Goal: Information Seeking & Learning: Learn about a topic

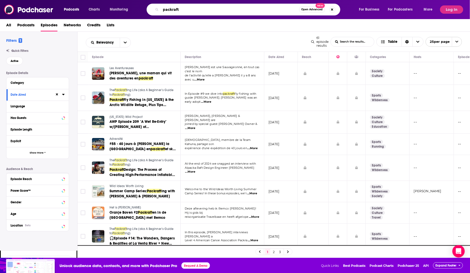
click at [185, 11] on input "packraft" at bounding box center [230, 9] width 138 height 8
drag, startPoint x: 185, startPoint y: 10, endPoint x: 150, endPoint y: -1, distance: 36.0
click at [150, 0] on html "Podcasts Charts Monitoring packraft Open Advanced New For Business For Podcaste…" at bounding box center [235, 121] width 470 height 273
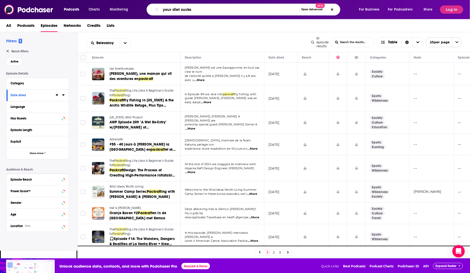
type input "your diet sucks"
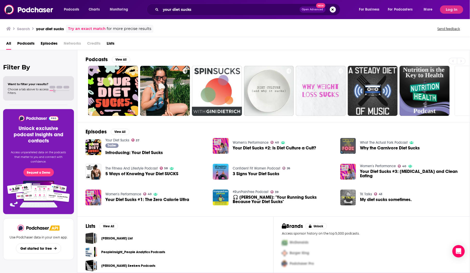
click at [28, 41] on span "Podcasts" at bounding box center [25, 44] width 17 height 11
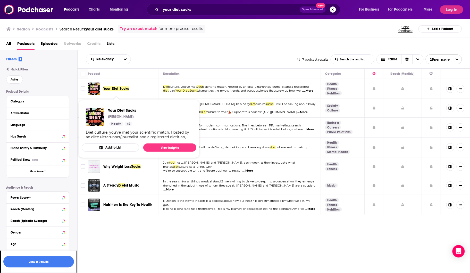
click at [127, 90] on span "Your Diet Sucks" at bounding box center [116, 88] width 26 height 4
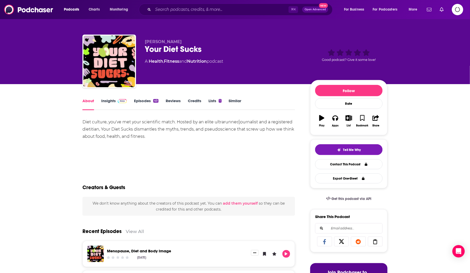
click at [110, 99] on link "Insights" at bounding box center [114, 104] width 26 height 12
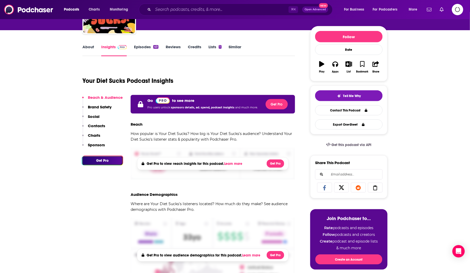
scroll to position [74, 0]
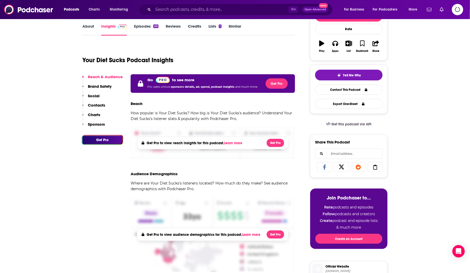
click at [457, 12] on icon "Logging in" at bounding box center [457, 9] width 5 height 5
click at [460, 13] on icon "Logging in" at bounding box center [457, 9] width 11 height 11
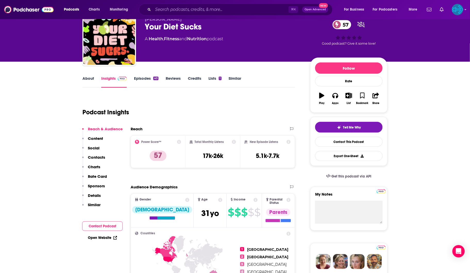
scroll to position [25, 0]
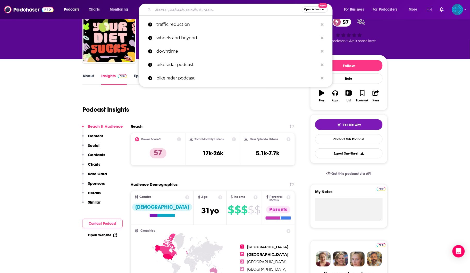
click at [214, 10] on input "Search podcasts, credits, & more..." at bounding box center [227, 9] width 149 height 8
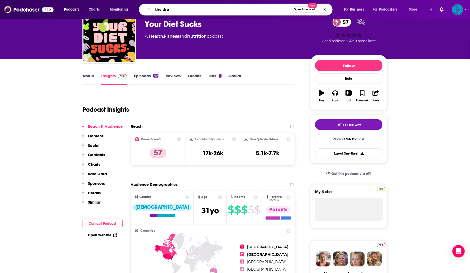
type input "the drop"
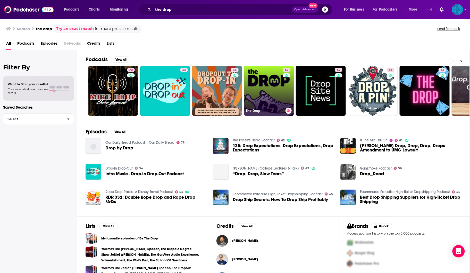
click at [274, 74] on link "62 The Drop" at bounding box center [269, 91] width 50 height 50
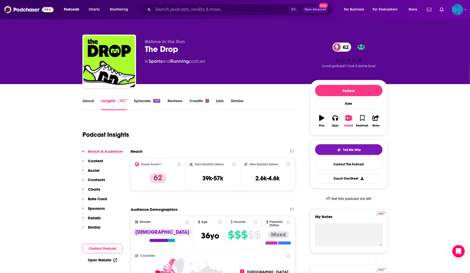
scroll to position [4, 0]
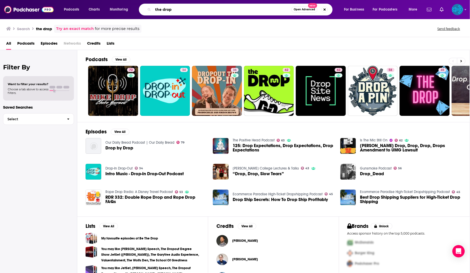
drag, startPoint x: 188, startPoint y: 9, endPoint x: 179, endPoint y: 2, distance: 11.8
click at [179, 2] on div "Podcasts Charts Monitoring the drop Open Advanced New For Business For Podcaste…" at bounding box center [235, 9] width 470 height 19
type input "strength running"
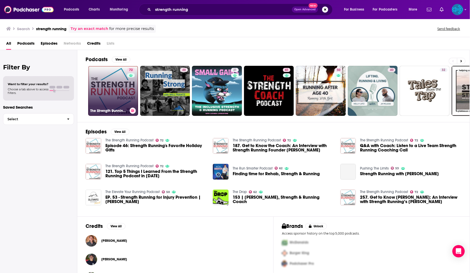
click at [120, 76] on link "72 The Strength Running Podcast" at bounding box center [113, 91] width 50 height 50
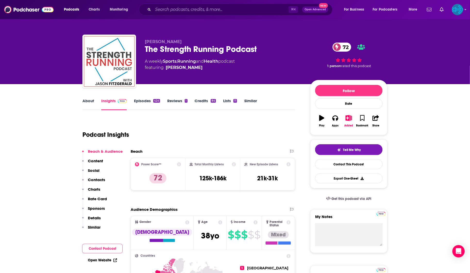
scroll to position [13, 0]
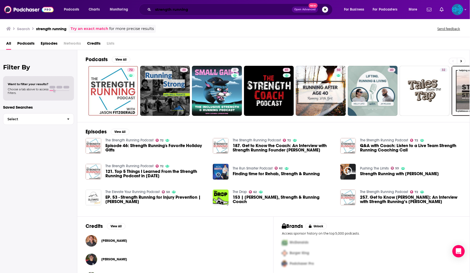
click at [207, 10] on input "strength running" at bounding box center [222, 9] width 139 height 8
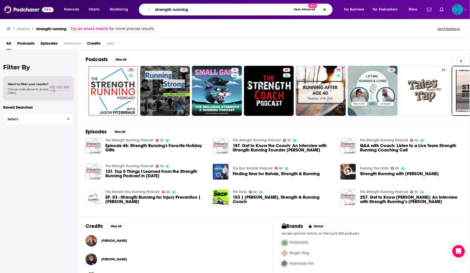
drag, startPoint x: 210, startPoint y: 10, endPoint x: 165, endPoint y: -4, distance: 47.0
click at [165, 0] on html "Podcasts Charts Monitoring strength running Open Advanced New For Business For …" at bounding box center [235, 136] width 470 height 273
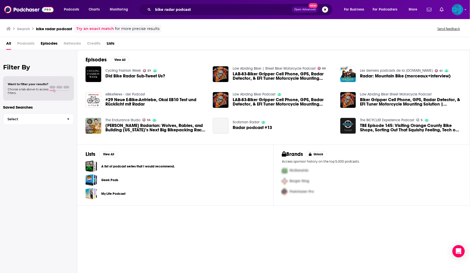
click at [21, 42] on span "Podcasts" at bounding box center [25, 44] width 17 height 11
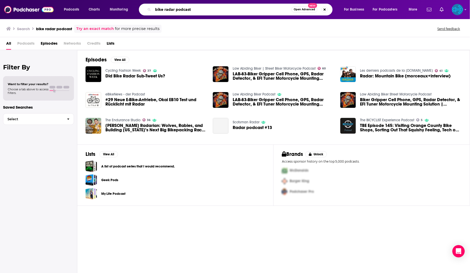
drag, startPoint x: 204, startPoint y: 11, endPoint x: 176, endPoint y: 10, distance: 27.3
click at [176, 10] on input "bike radar podcast" at bounding box center [222, 9] width 138 height 8
type input "bike radar"
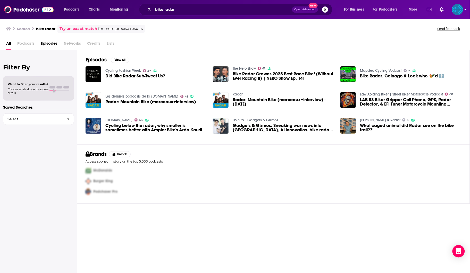
click at [460, 9] on img "Logged in as backbonemedia" at bounding box center [457, 9] width 11 height 11
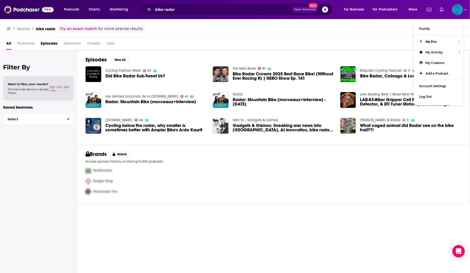
click at [460, 9] on img "Logged in as backbonemedia" at bounding box center [457, 9] width 11 height 11
click at [174, 44] on div "All Podcasts Episodes Networks Credits Lists" at bounding box center [236, 44] width 460 height 11
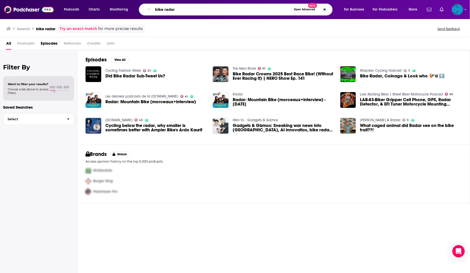
drag, startPoint x: 191, startPoint y: 11, endPoint x: 172, endPoint y: 2, distance: 21.4
click at [172, 2] on div "Podcasts Charts Monitoring bike radar Open Advanced New For Business For Podcas…" at bounding box center [235, 9] width 470 height 19
type input "wild ones"
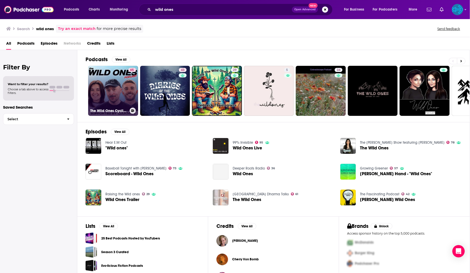
click at [113, 93] on link "65 The Wild Ones Cycling Podcast" at bounding box center [113, 91] width 50 height 50
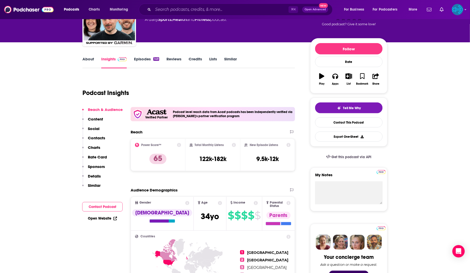
scroll to position [55, 0]
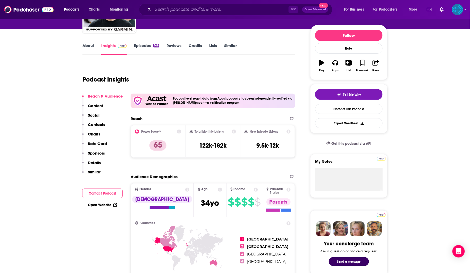
click at [102, 124] on p "Contacts" at bounding box center [96, 124] width 17 height 5
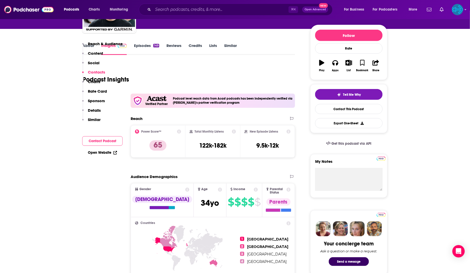
scroll to position [432, 0]
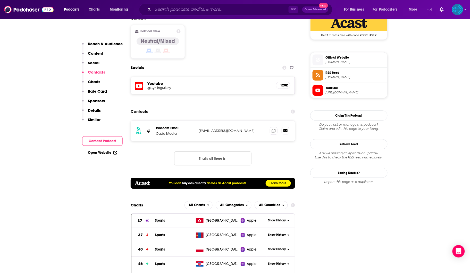
click at [286, 129] on icon at bounding box center [285, 130] width 4 height 3
click at [274, 128] on icon at bounding box center [274, 130] width 4 height 4
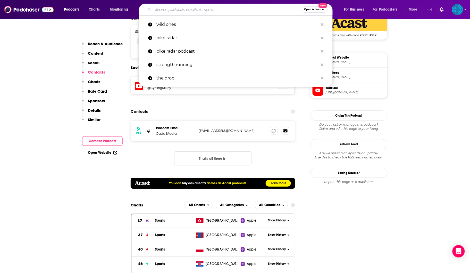
click at [183, 13] on input "Search podcasts, credits, & more..." at bounding box center [227, 9] width 149 height 8
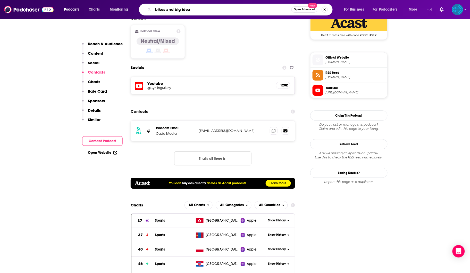
type input "bikes and big ideas"
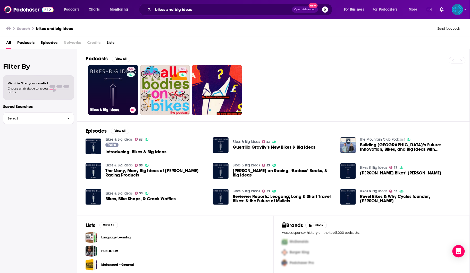
click at [104, 88] on link "53 Bikes & Big Ideas" at bounding box center [113, 90] width 50 height 50
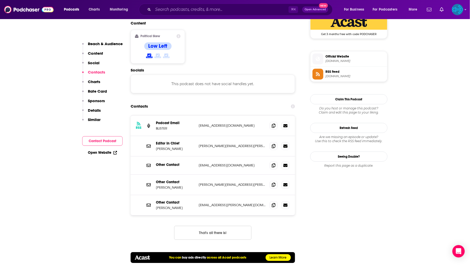
scroll to position [435, 0]
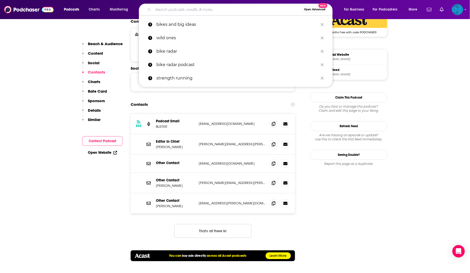
click at [191, 11] on input "Search podcasts, credits, & more..." at bounding box center [227, 9] width 149 height 8
type input "a"
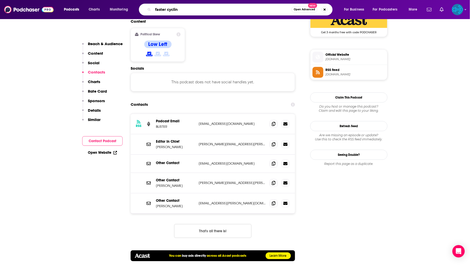
type input "faster cycling"
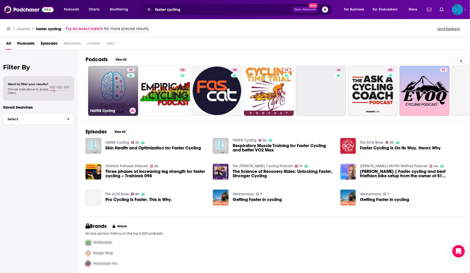
click at [110, 78] on link "52 FASTER Cycling" at bounding box center [113, 91] width 50 height 50
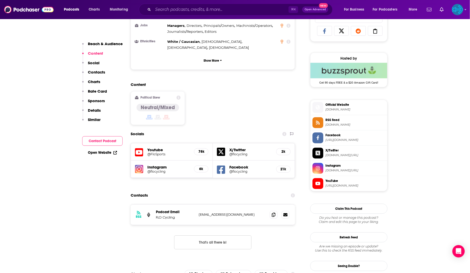
scroll to position [384, 0]
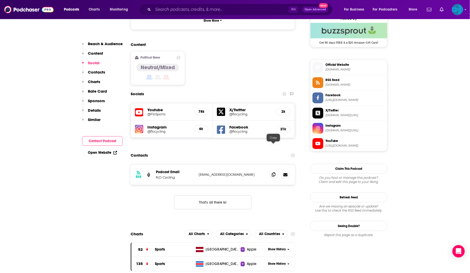
click at [274, 172] on icon at bounding box center [274, 174] width 4 height 4
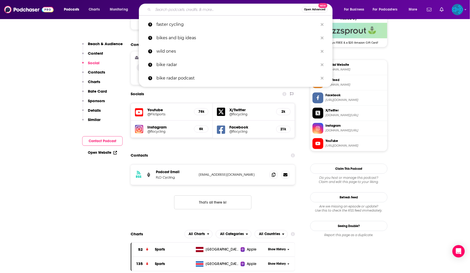
click at [195, 12] on input "Search podcasts, credits, & more..." at bounding box center [227, 9] width 149 height 8
paste input "Velo Podcast"
type input "Velo Podcast"
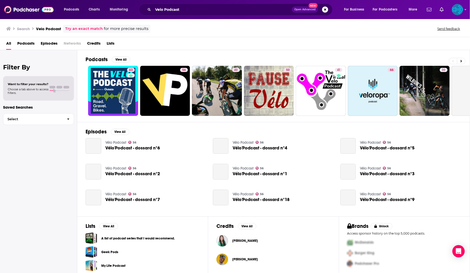
click at [53, 43] on span "Episodes" at bounding box center [49, 44] width 17 height 11
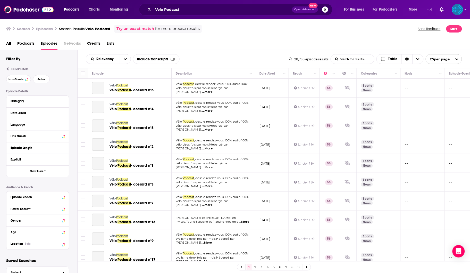
click at [30, 44] on span "Podcasts" at bounding box center [25, 44] width 17 height 11
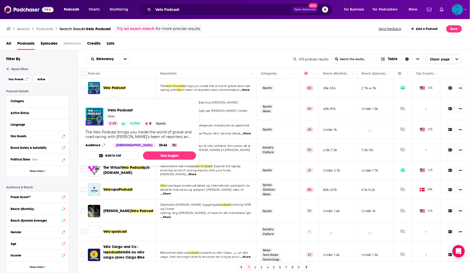
click at [122, 90] on span "Velo Podcast" at bounding box center [114, 88] width 22 height 4
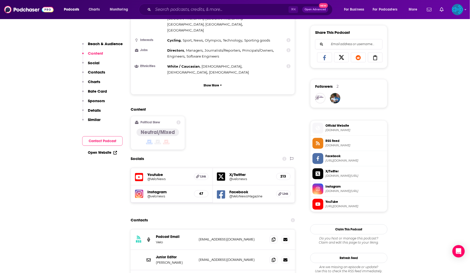
scroll to position [380, 0]
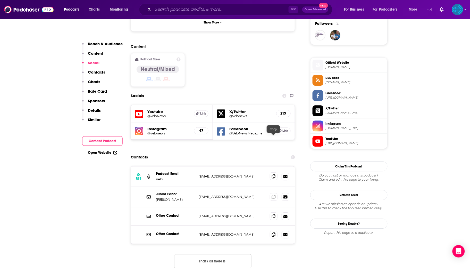
click at [273, 174] on icon at bounding box center [274, 176] width 4 height 4
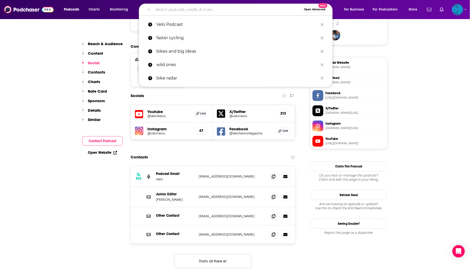
click at [156, 8] on input "Search podcasts, credits, & more..." at bounding box center [227, 9] width 149 height 8
paste input "Cyclist Magazine Podcast"
type input "Cyclist Magazine Podcast"
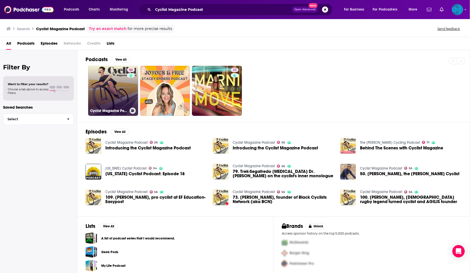
click at [107, 90] on link "56 Cyclist Magazine Podcast" at bounding box center [113, 91] width 50 height 50
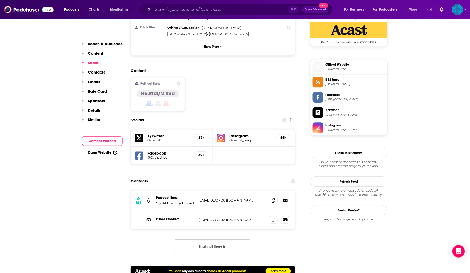
scroll to position [392, 0]
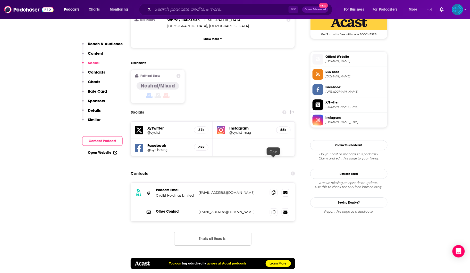
click at [274, 190] on icon at bounding box center [274, 192] width 4 height 4
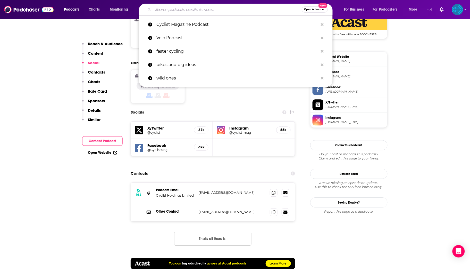
click at [188, 10] on input "Search podcasts, credits, & more..." at bounding box center [227, 9] width 149 height 8
paste input "Virtual Velo Podcast"
type input "Virtual Velo Podcast"
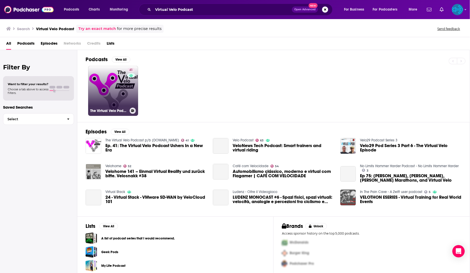
click at [116, 94] on link "41 The Virtual Velo Podcast p/b [DOMAIN_NAME]" at bounding box center [113, 91] width 50 height 50
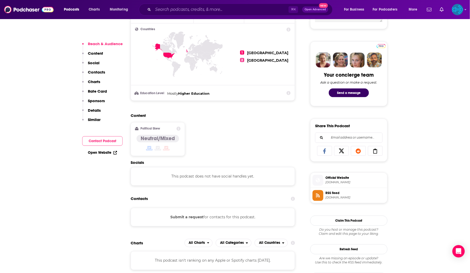
scroll to position [170, 0]
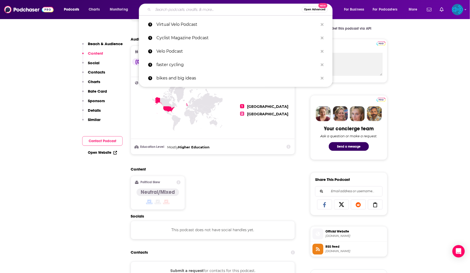
click at [169, 11] on input "Search podcasts, credits, & more..." at bounding box center [227, 9] width 149 height 8
paste input "Nero Cycling Show"
type input "Nero Cycling Show"
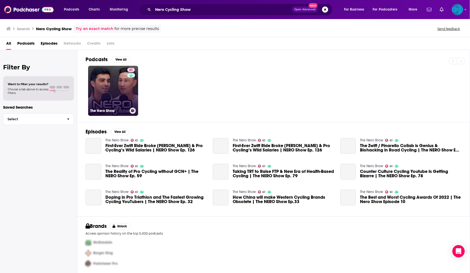
click at [110, 104] on link "61 The Nero Show" at bounding box center [113, 91] width 50 height 50
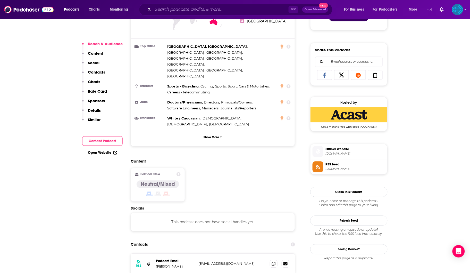
scroll to position [326, 0]
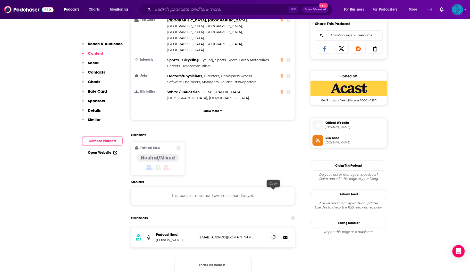
click at [275, 235] on icon at bounding box center [274, 237] width 4 height 4
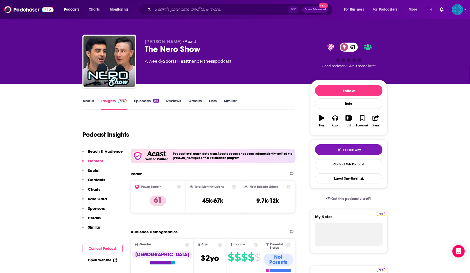
scroll to position [0, 0]
click at [142, 99] on link "Episodes 167" at bounding box center [146, 104] width 25 height 12
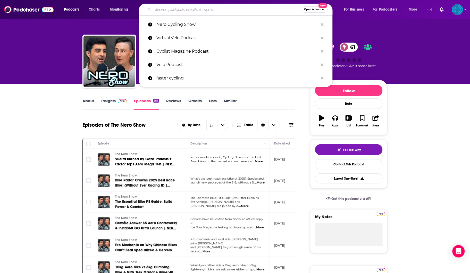
click at [180, 10] on input "Search podcasts, credits, & more..." at bounding box center [227, 9] width 149 height 8
paste input "The Cycling Podcast"
type input "The Cycling Podcast"
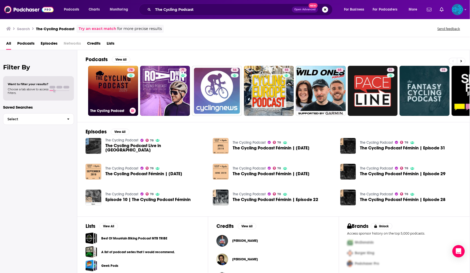
click at [110, 98] on link "78 The Cycling Podcast" at bounding box center [113, 91] width 50 height 50
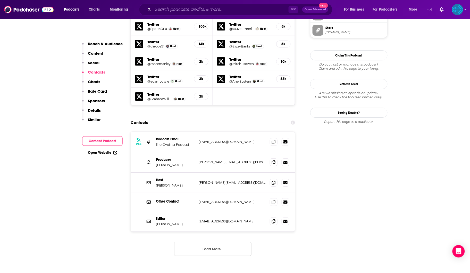
scroll to position [537, 0]
click at [274, 139] on icon at bounding box center [274, 141] width 4 height 4
click at [274, 180] on icon at bounding box center [274, 182] width 4 height 4
click at [273, 219] on icon at bounding box center [274, 221] width 4 height 4
click at [273, 160] on icon at bounding box center [274, 162] width 4 height 4
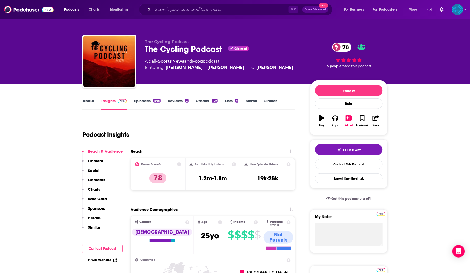
scroll to position [0, 0]
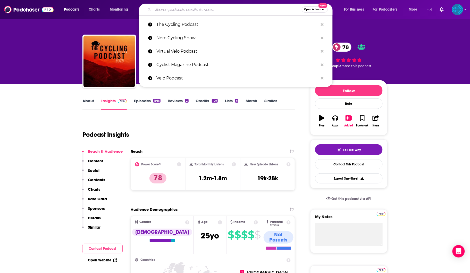
click at [191, 7] on input "Search podcasts, credits, & more..." at bounding box center [227, 9] width 149 height 8
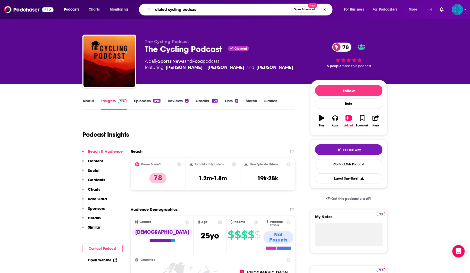
type input "dialed cycling podcast"
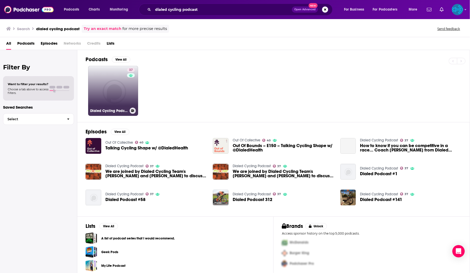
click at [119, 81] on link "37 Dialed Cycling Podcast" at bounding box center [113, 91] width 50 height 50
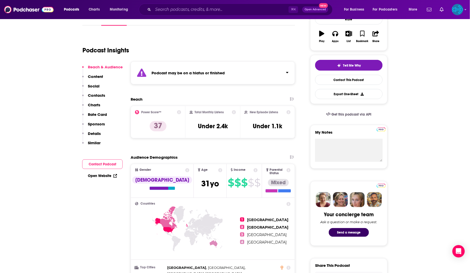
scroll to position [65, 0]
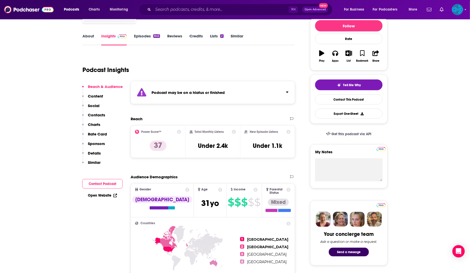
click at [145, 38] on link "Episodes 845" at bounding box center [147, 40] width 26 height 12
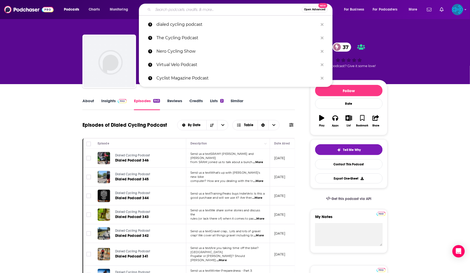
click at [178, 10] on input "Search podcasts, credits, & more..." at bounding box center [227, 9] width 149 height 8
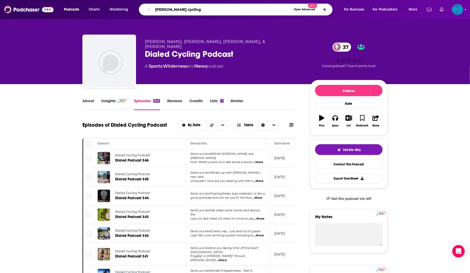
type input "[PERSON_NAME] cycling"
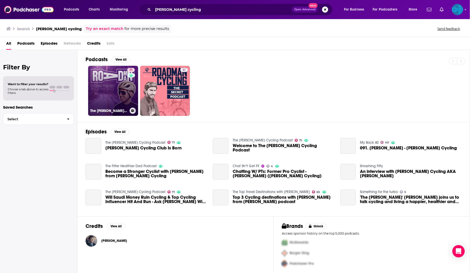
click at [121, 101] on link "71 The [PERSON_NAME] Cycling Podcast" at bounding box center [113, 91] width 50 height 50
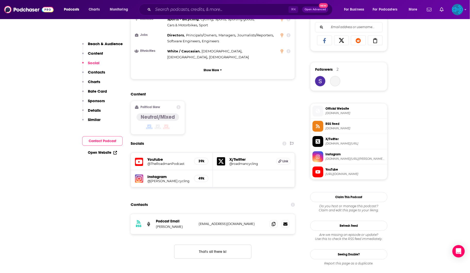
scroll to position [362, 0]
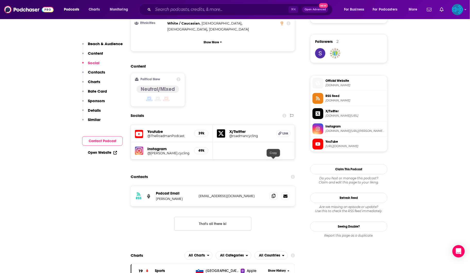
click at [273, 194] on icon at bounding box center [274, 196] width 4 height 4
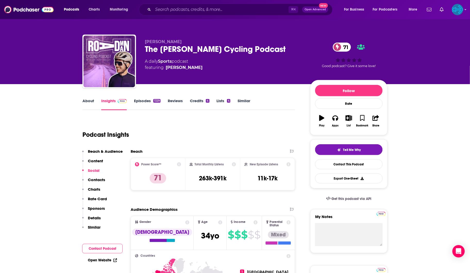
scroll to position [0, 0]
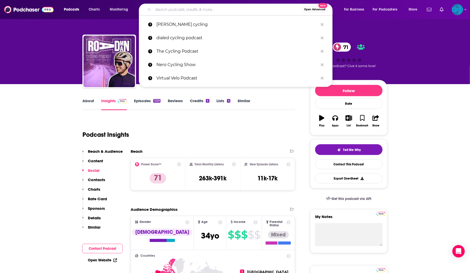
click at [180, 13] on input "Search podcasts, credits, & more..." at bounding box center [227, 9] width 149 height 8
paste input "Get Fast Podcast"
type input "Get Fast Podcast"
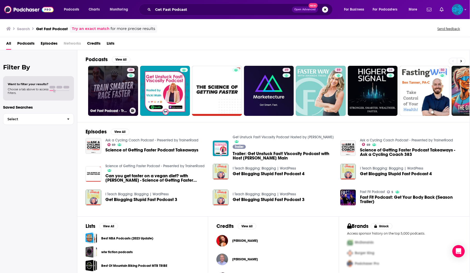
click at [110, 85] on link "48 Get Fast Podcast - Triathlon, Ironman & Cycling Coaching Advice" at bounding box center [113, 91] width 50 height 50
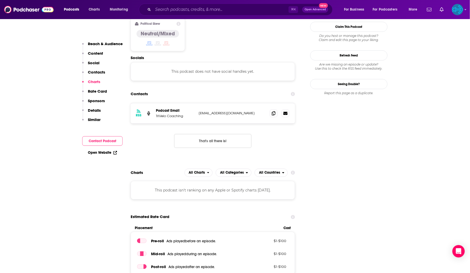
scroll to position [369, 0]
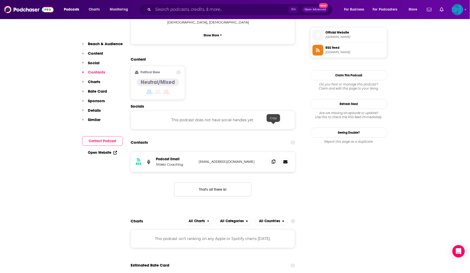
click at [274, 159] on icon at bounding box center [274, 161] width 4 height 4
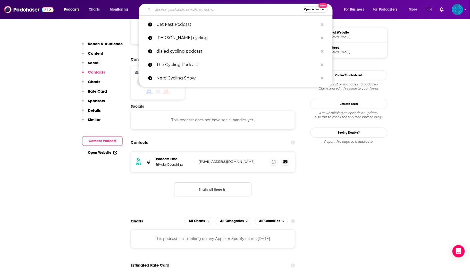
click at [163, 12] on input "Search podcasts, credits, & more..." at bounding box center [227, 9] width 149 height 8
paste input "Fitter Radio"
type input "Fitter Radio"
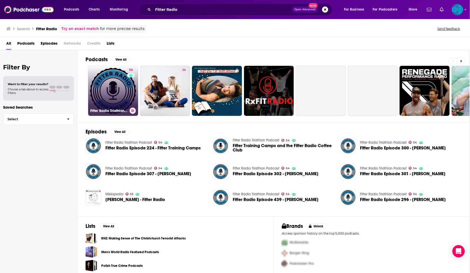
click at [116, 92] on link "54 Fitter Radio Triathlon Podcast" at bounding box center [113, 91] width 50 height 50
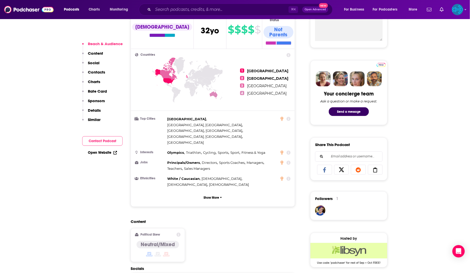
scroll to position [211, 0]
